Goal: Information Seeking & Learning: Learn about a topic

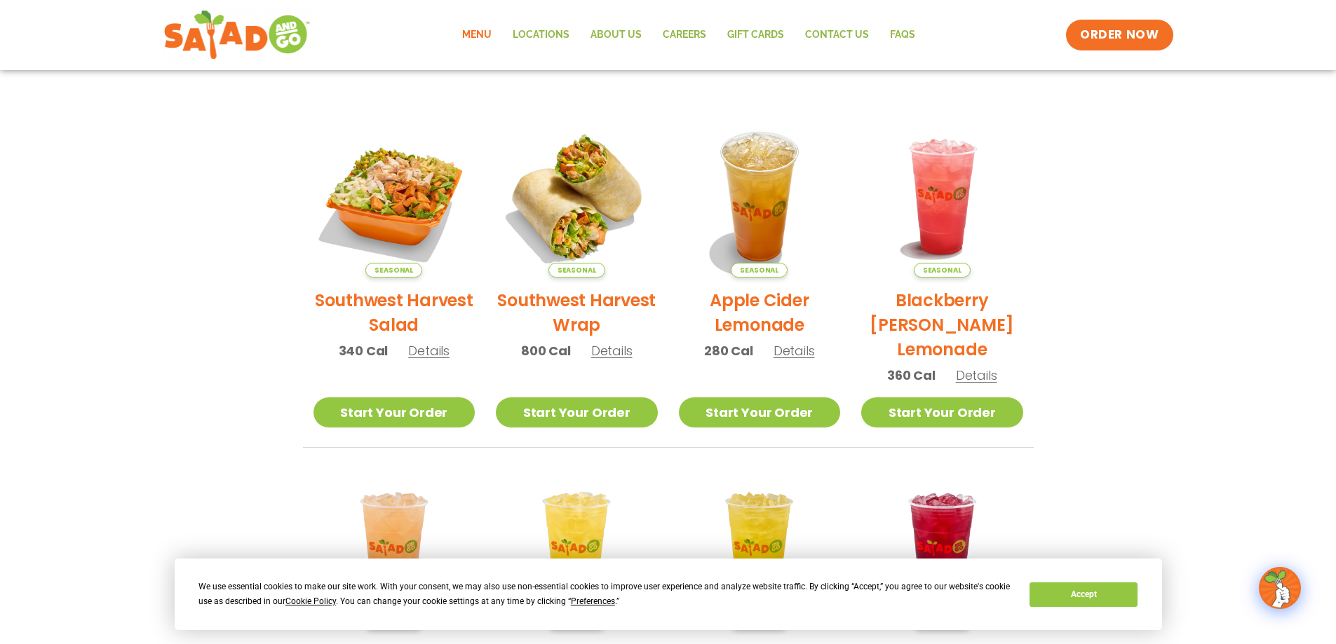
scroll to position [351, 0]
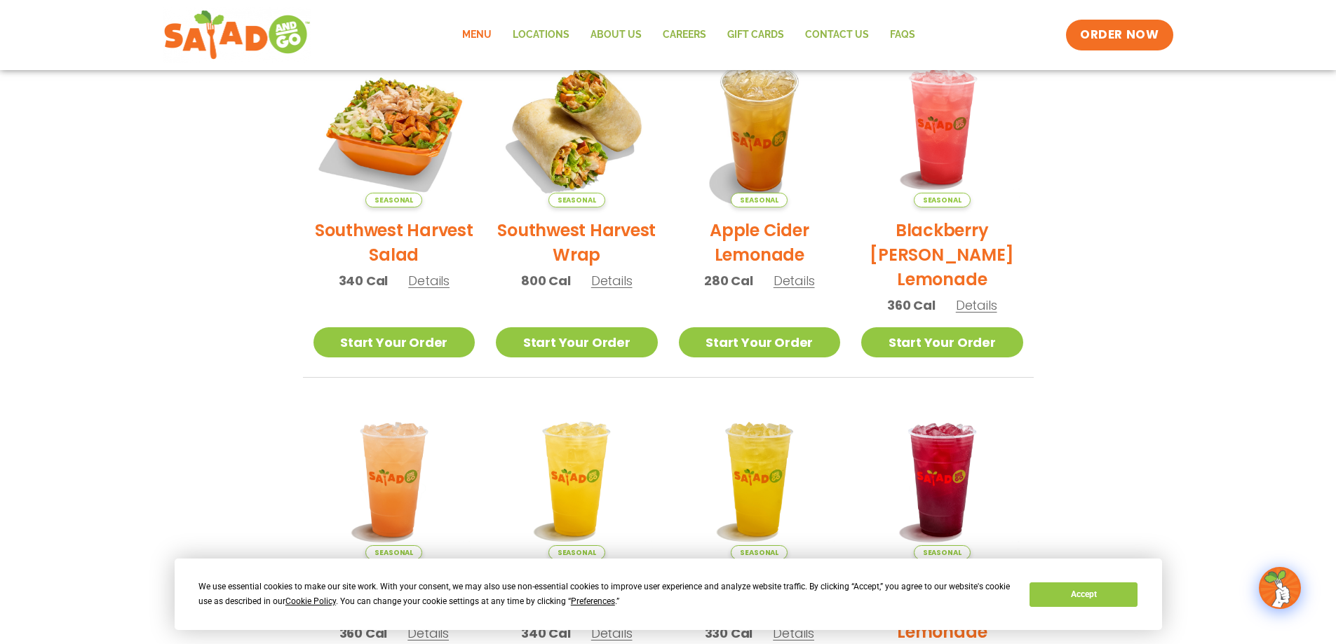
click at [390, 238] on h2 "Southwest Harvest Salad" at bounding box center [394, 242] width 162 height 49
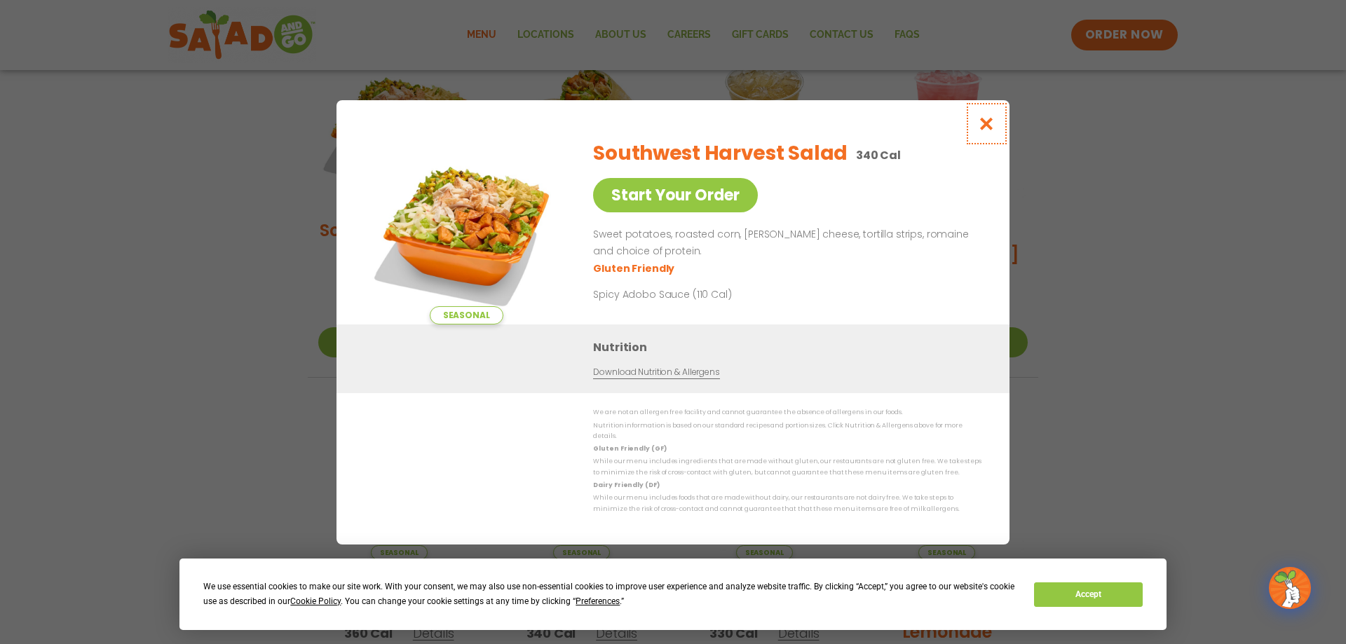
click at [989, 128] on icon "Close modal" at bounding box center [987, 123] width 18 height 15
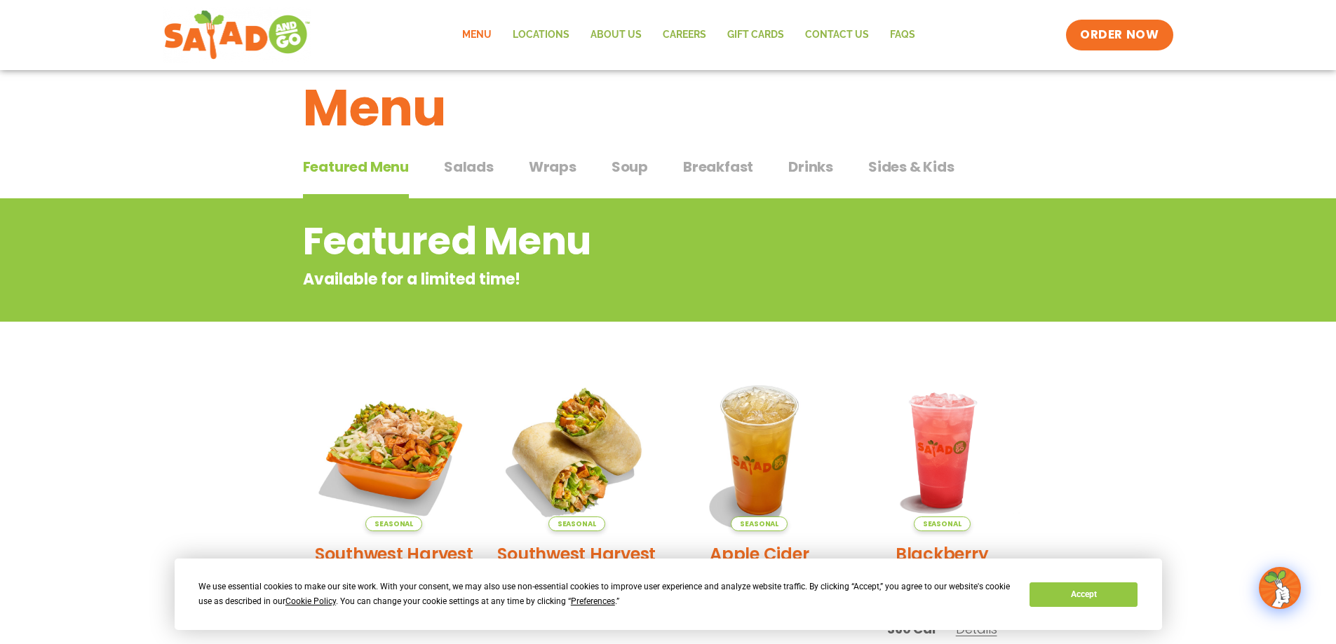
scroll to position [0, 0]
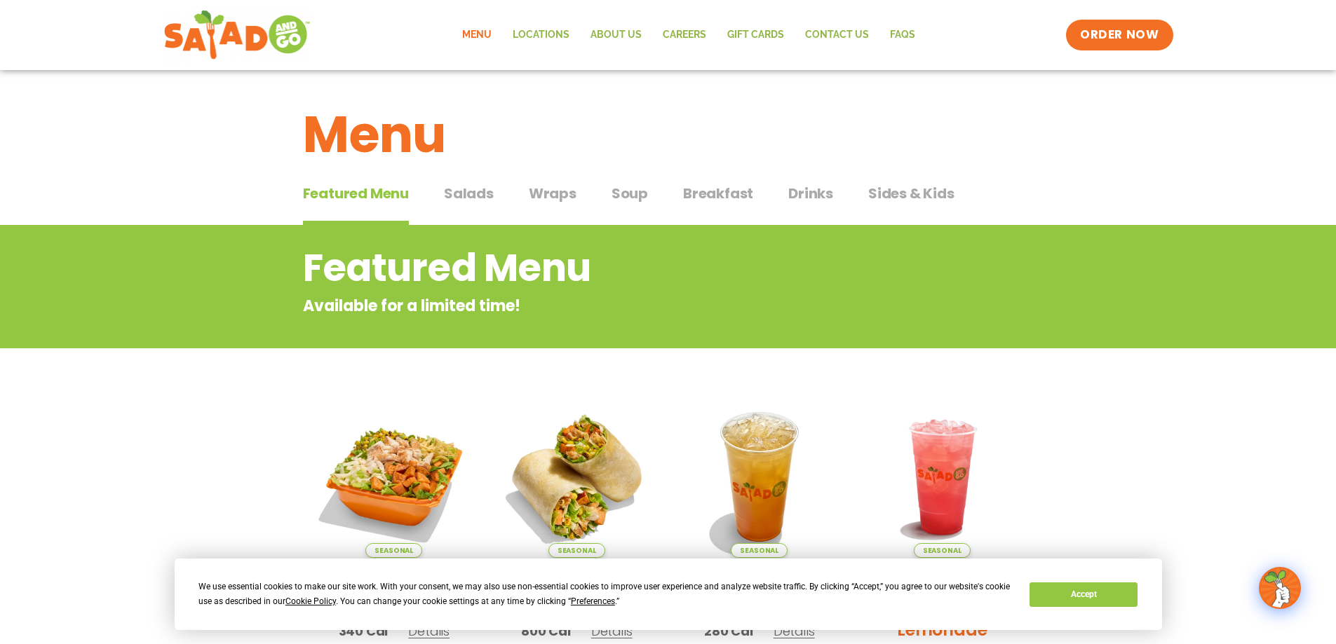
click at [474, 193] on span "Salads" at bounding box center [469, 193] width 50 height 21
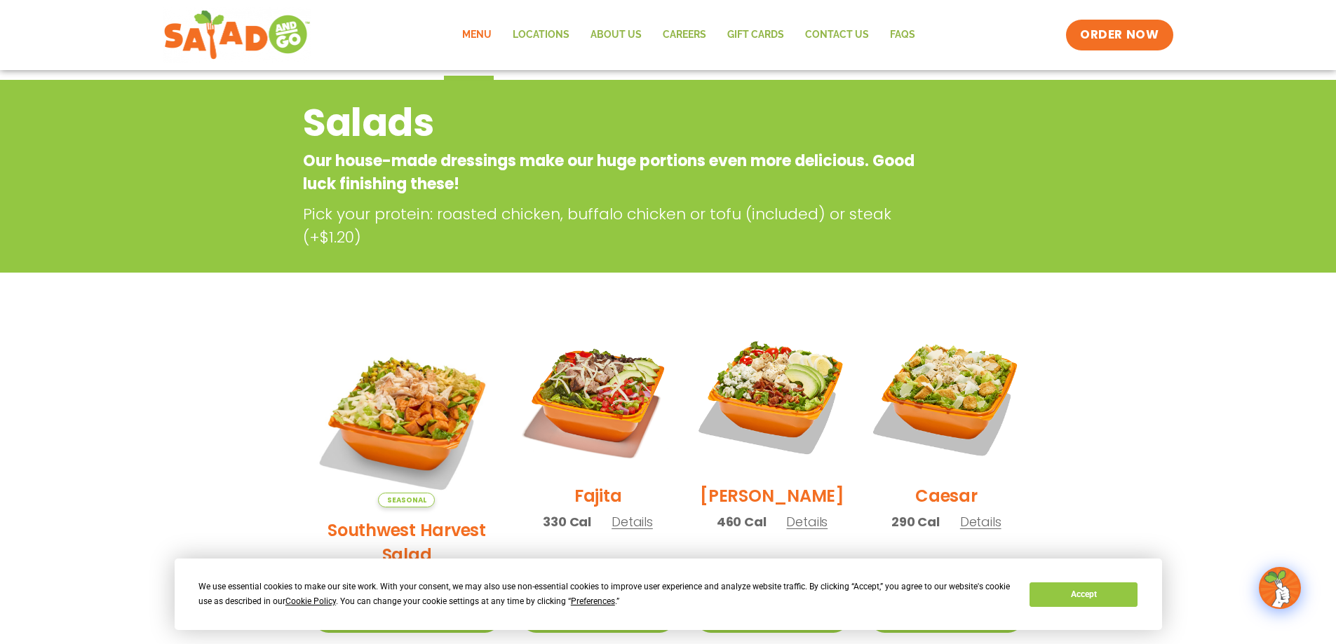
scroll to position [351, 0]
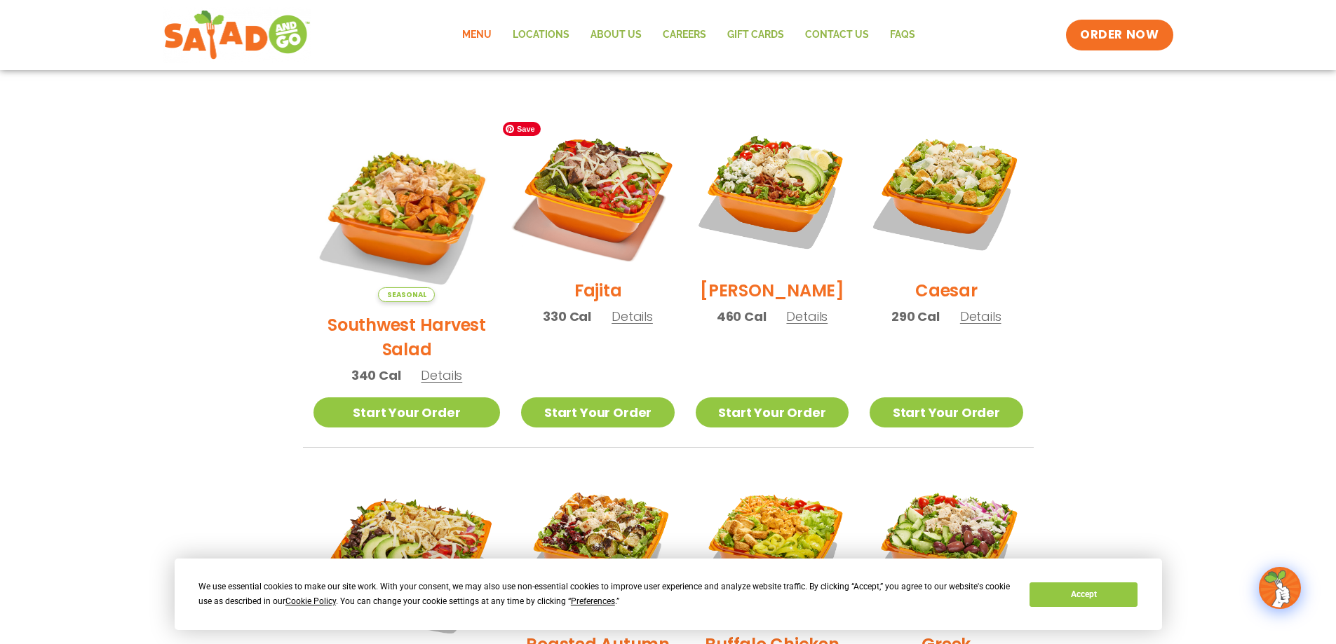
click at [590, 203] on img at bounding box center [597, 191] width 179 height 179
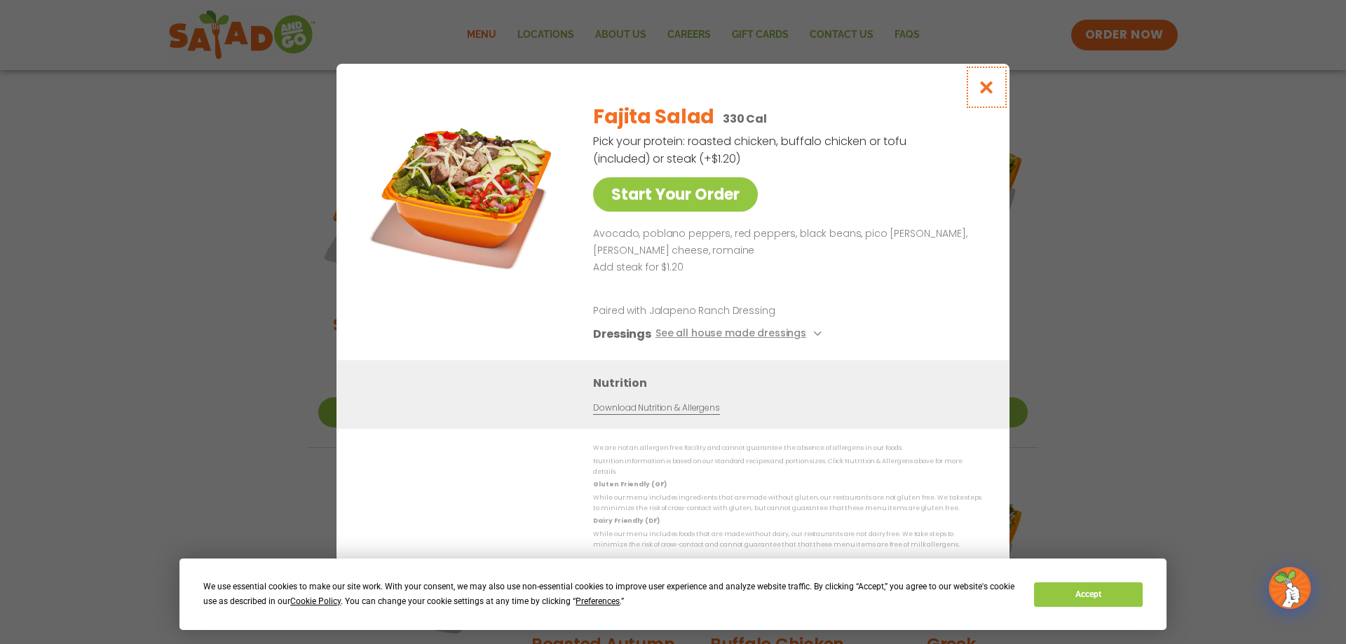
click at [985, 90] on icon "Close modal" at bounding box center [987, 87] width 18 height 15
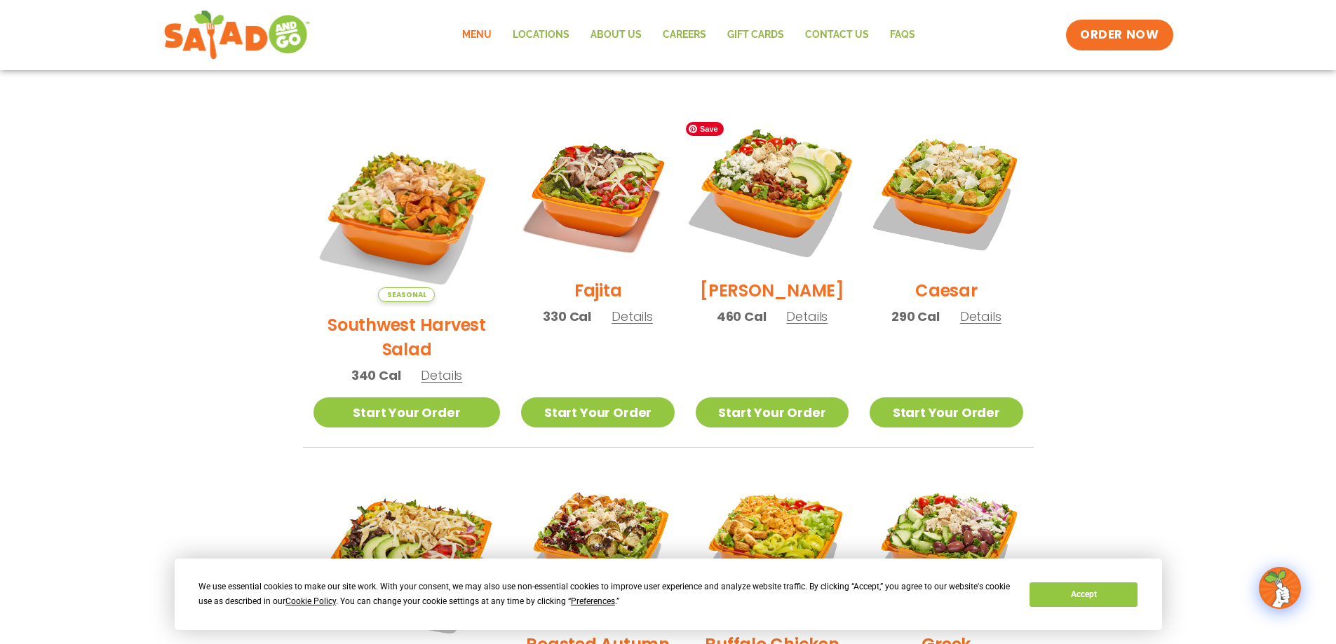
click at [780, 209] on img at bounding box center [771, 191] width 179 height 179
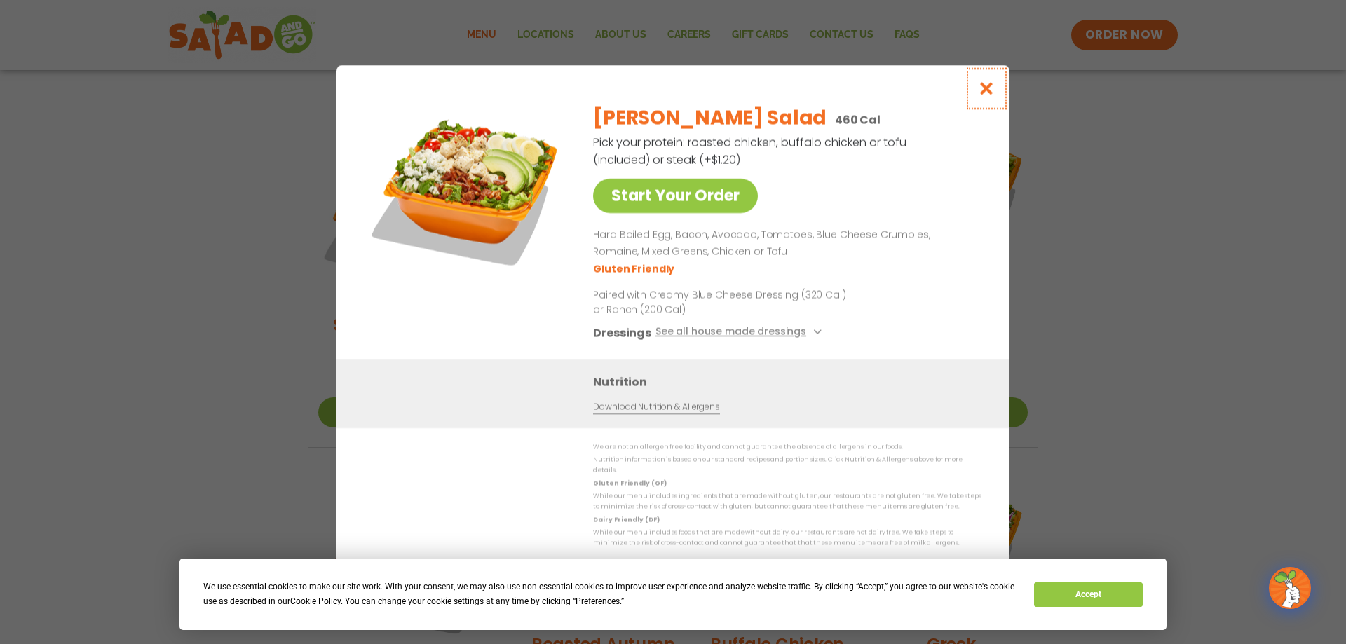
click at [993, 85] on icon "Close modal" at bounding box center [987, 88] width 18 height 15
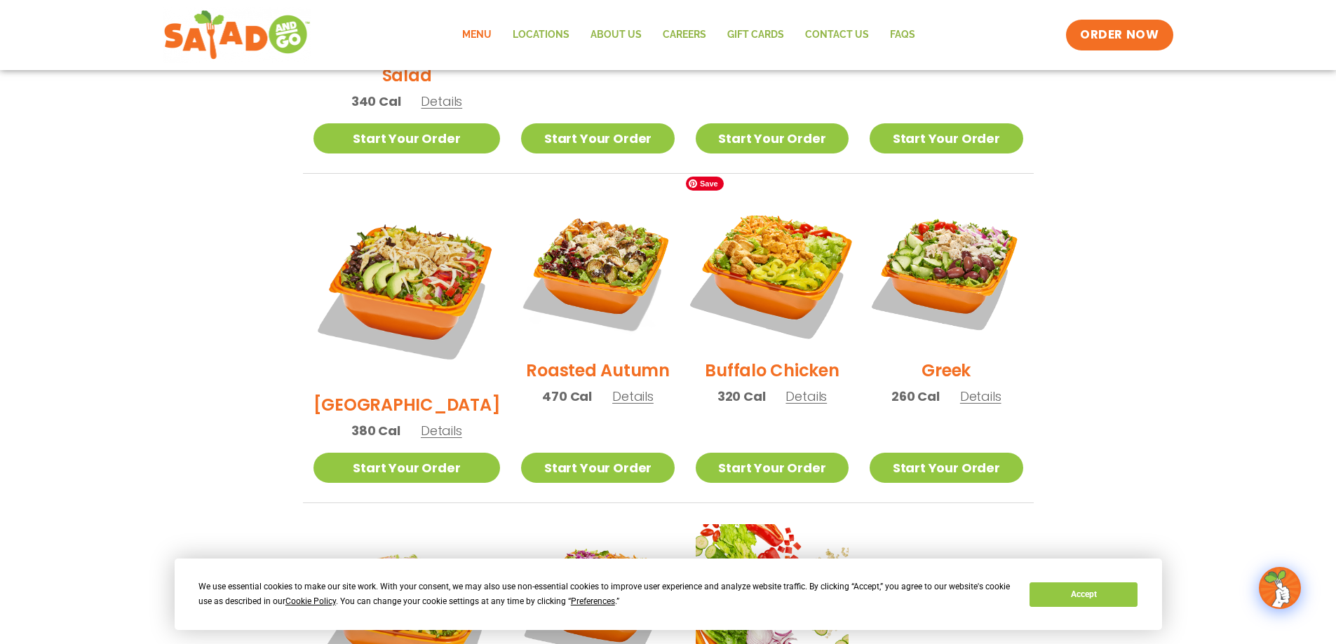
scroll to position [631, 0]
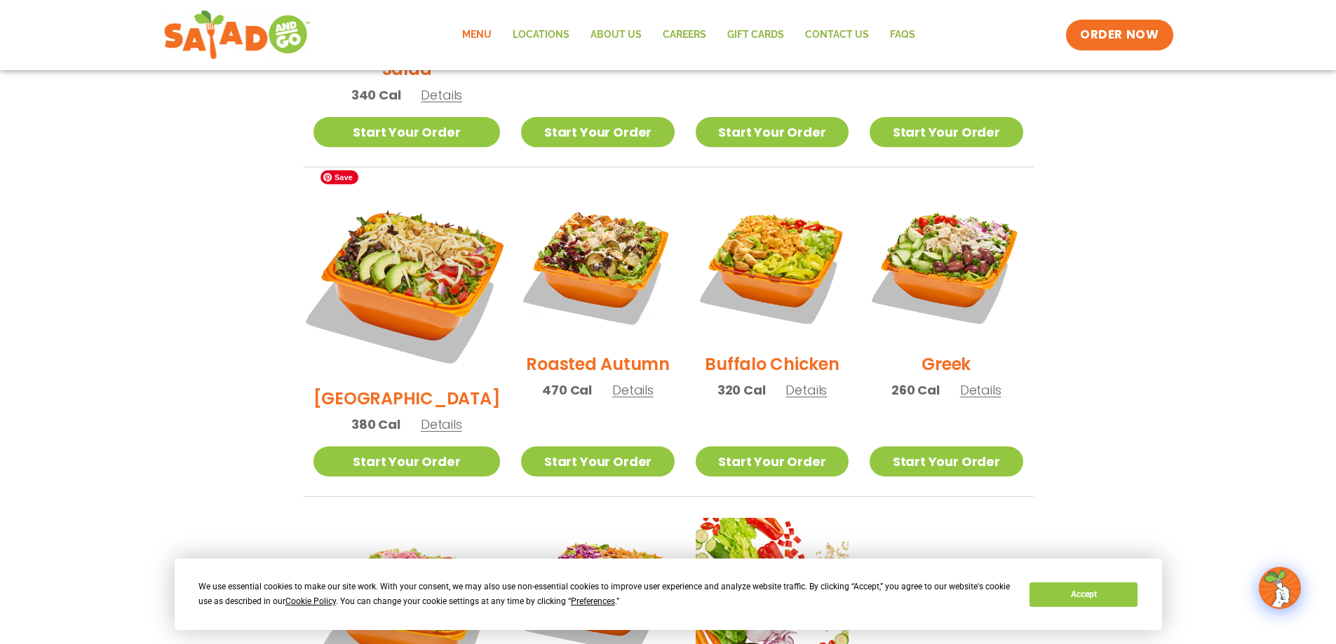
click at [394, 256] on img at bounding box center [406, 281] width 219 height 219
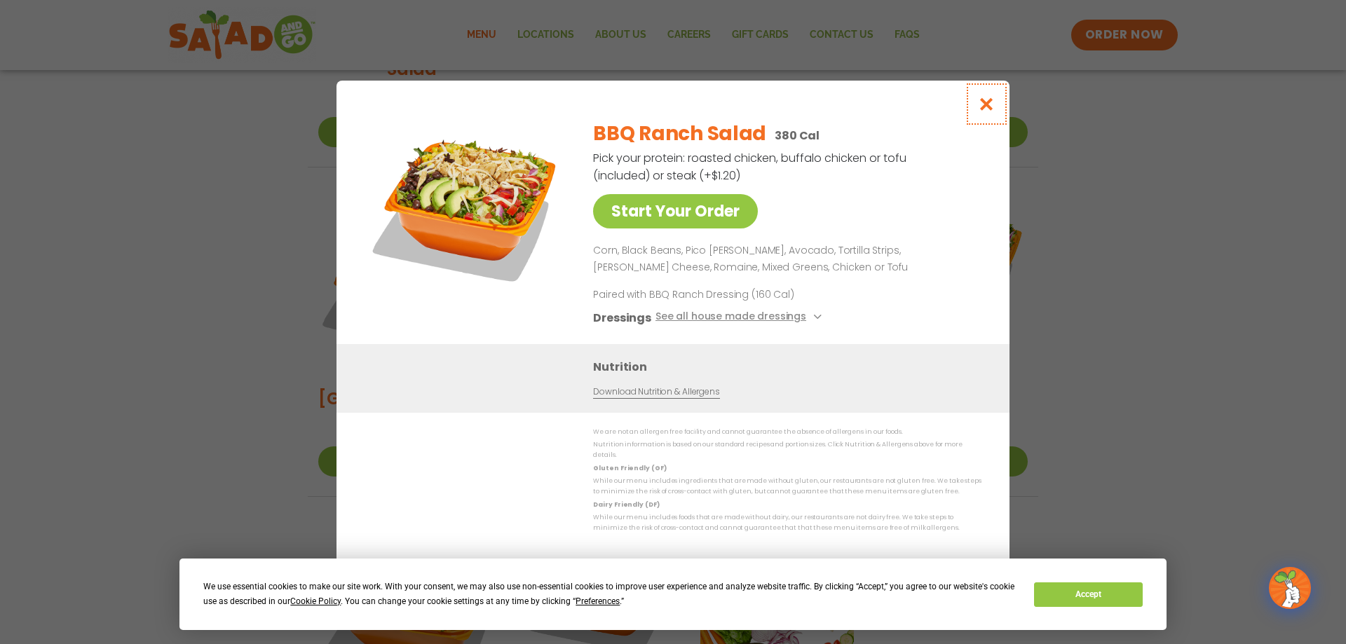
click at [982, 109] on icon "Close modal" at bounding box center [987, 104] width 18 height 15
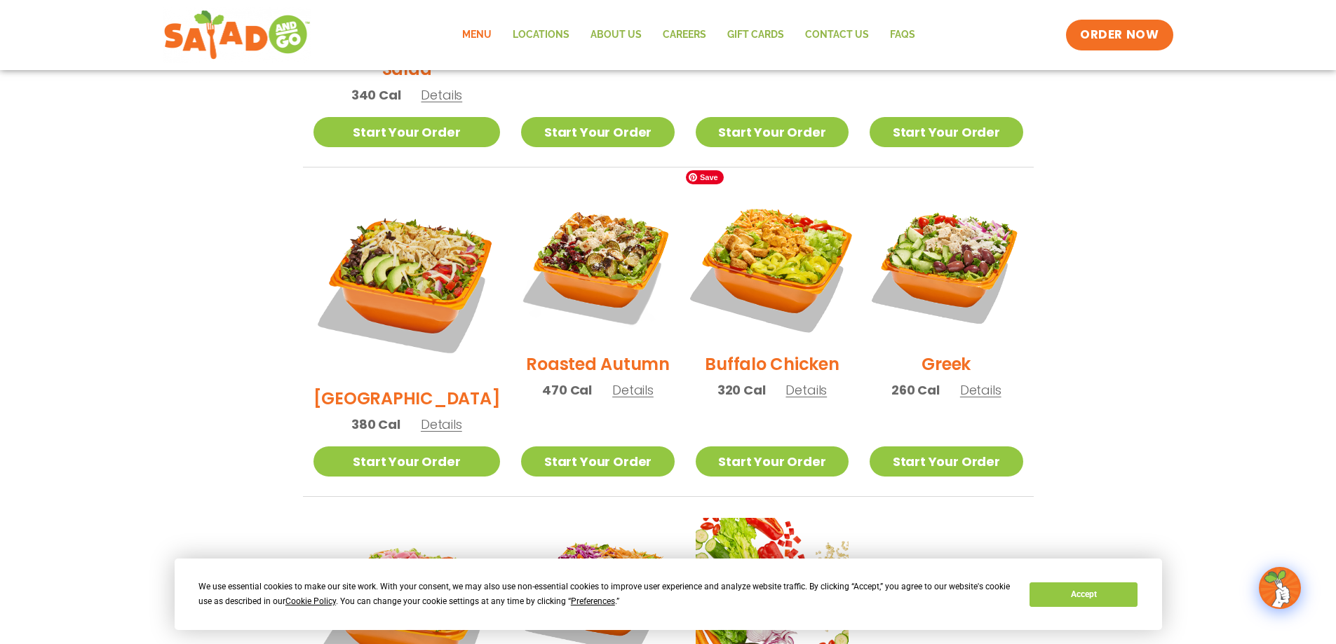
click at [754, 223] on img at bounding box center [771, 264] width 179 height 179
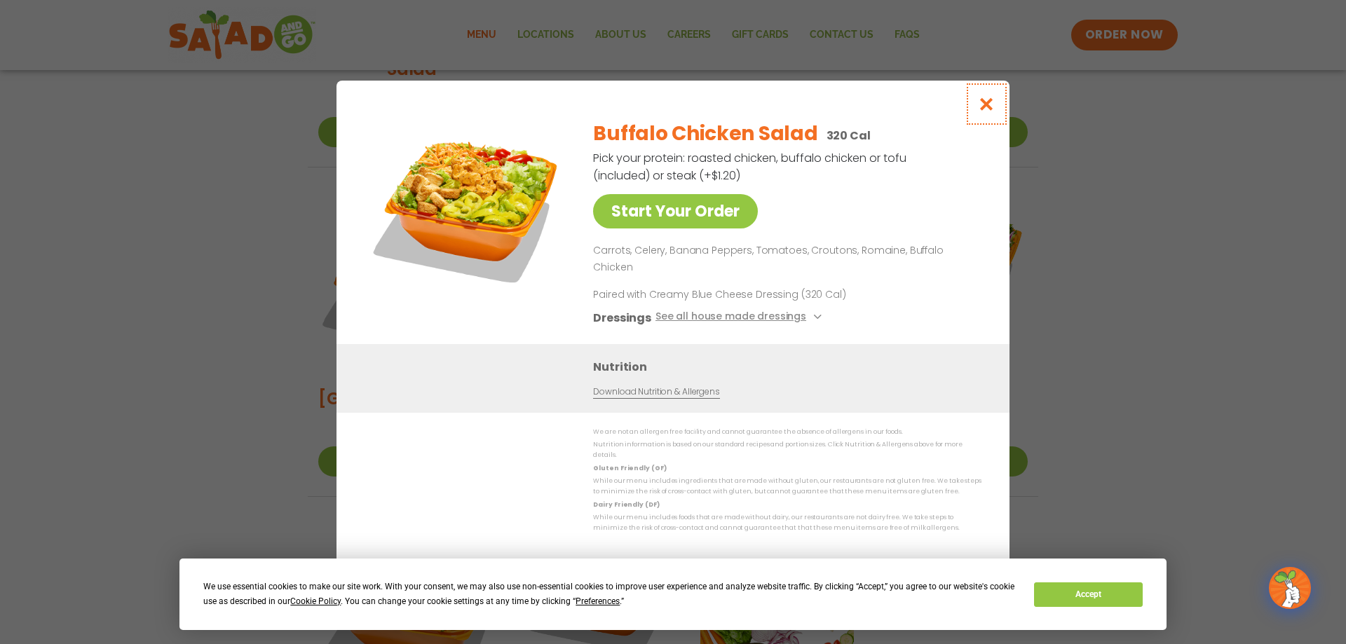
click at [985, 111] on icon "Close modal" at bounding box center [987, 104] width 18 height 15
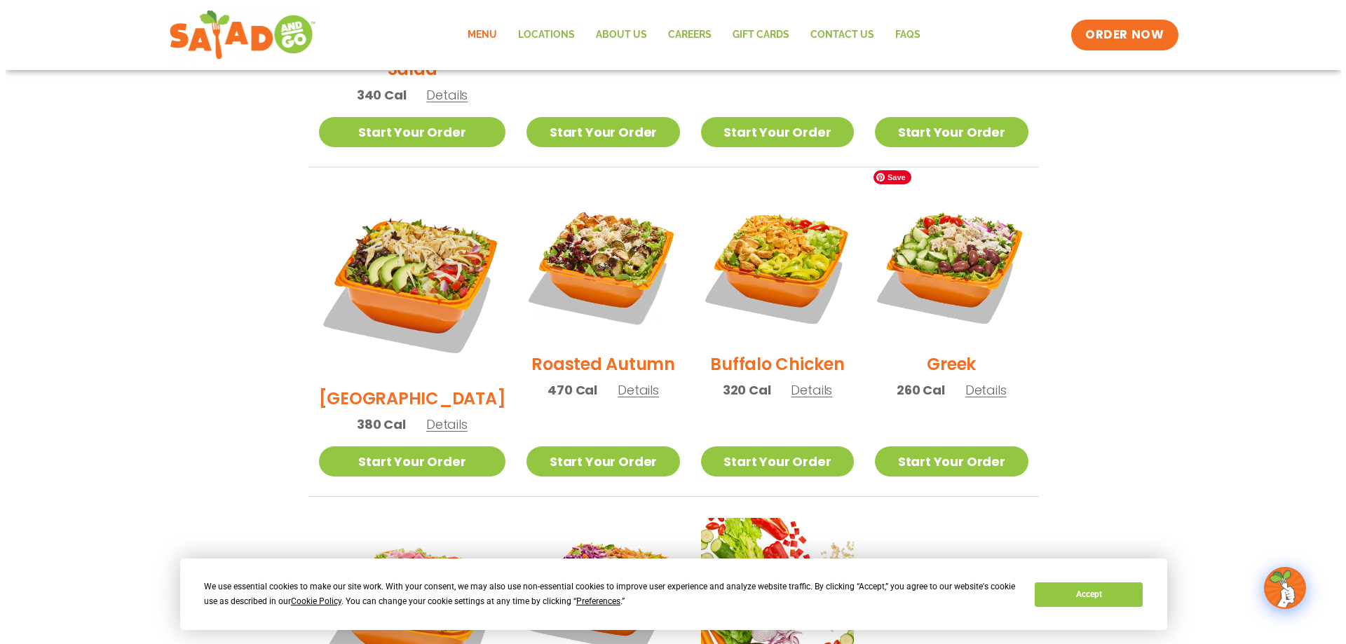
scroll to position [911, 0]
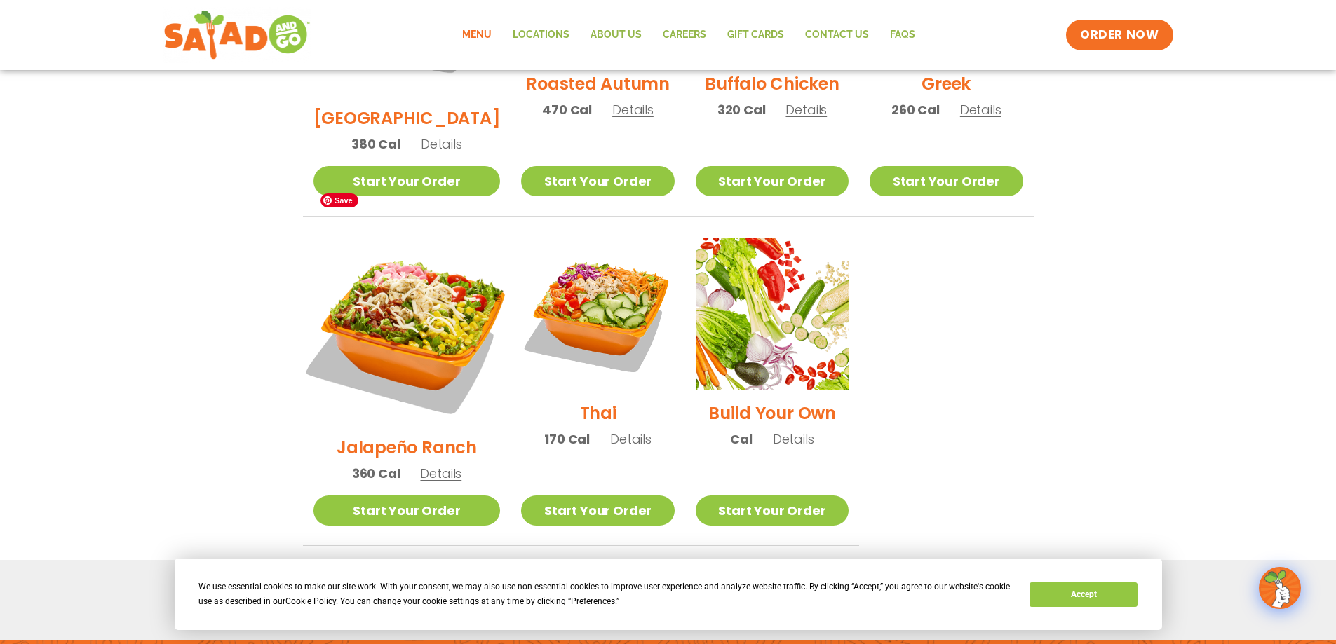
click at [416, 264] on img at bounding box center [406, 331] width 219 height 219
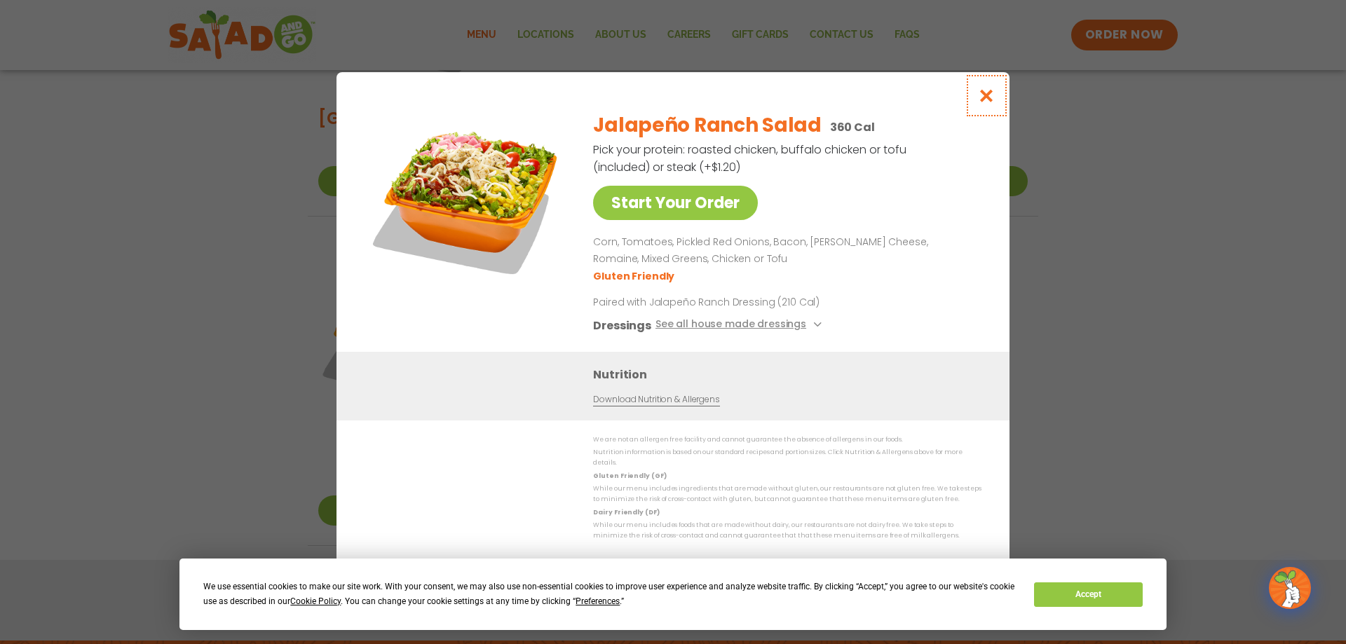
click at [982, 100] on icon "Close modal" at bounding box center [987, 95] width 18 height 15
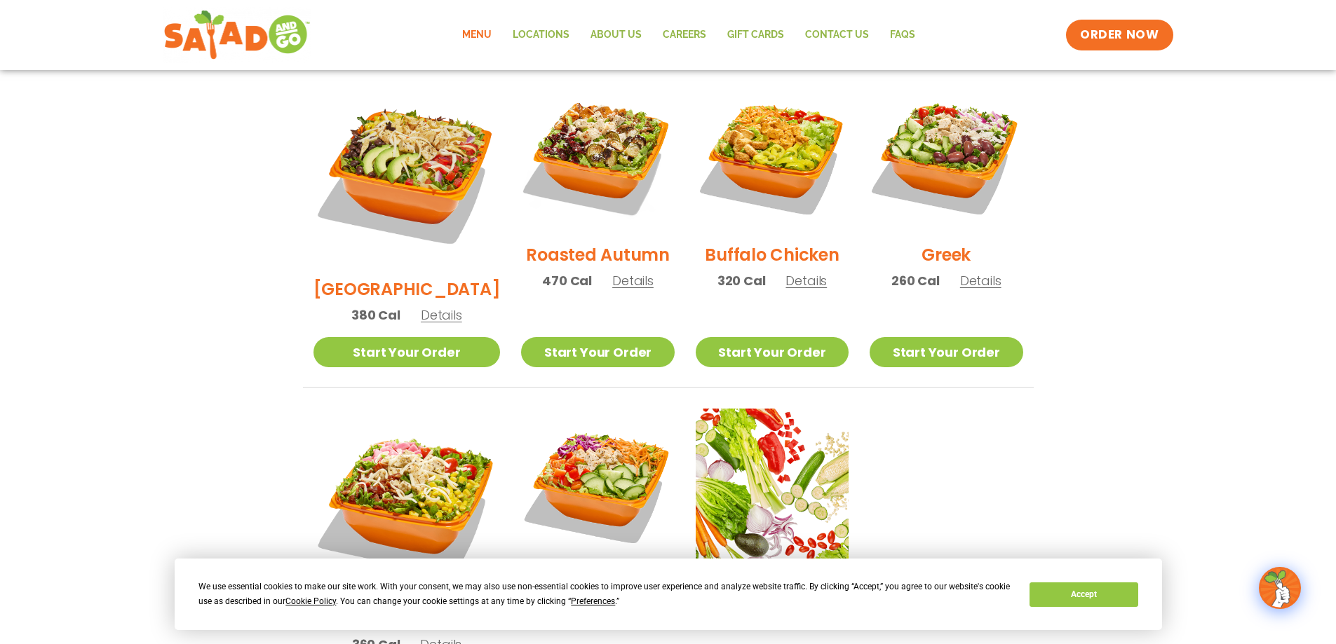
scroll to position [737, 0]
